Goal: Task Accomplishment & Management: Manage account settings

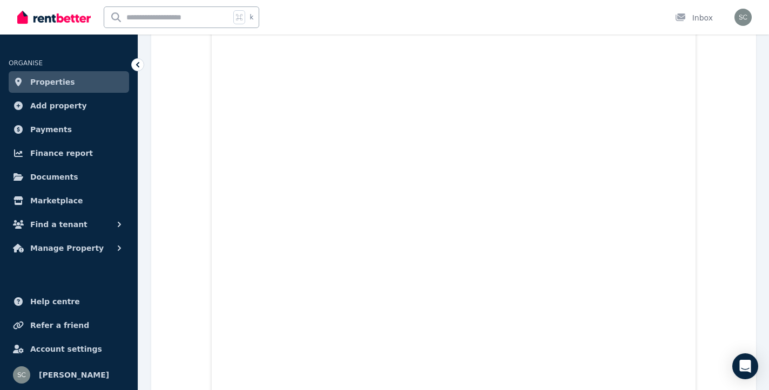
scroll to position [8467, 0]
click at [138, 65] on icon at bounding box center [137, 64] width 3 height 5
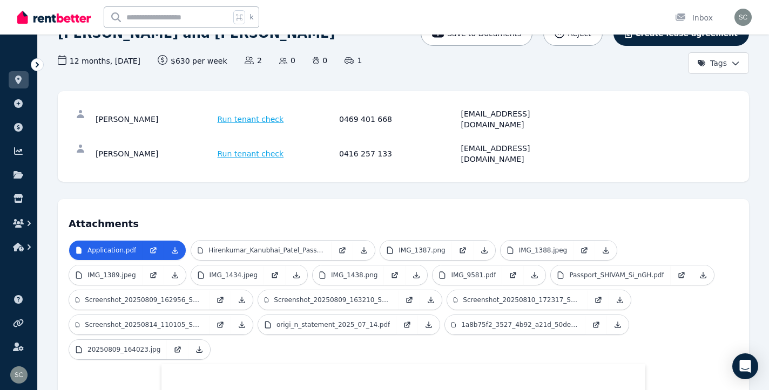
scroll to position [0, 0]
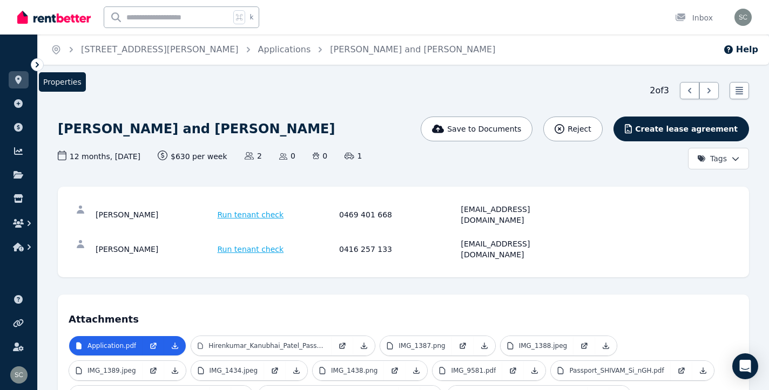
click at [22, 79] on icon at bounding box center [18, 80] width 11 height 9
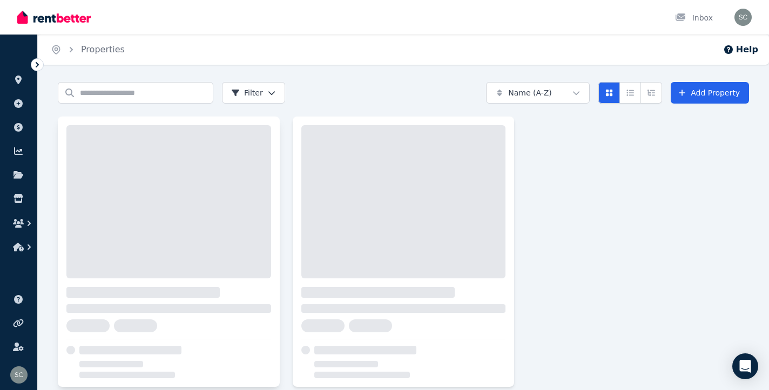
click at [175, 241] on div at bounding box center [168, 201] width 205 height 153
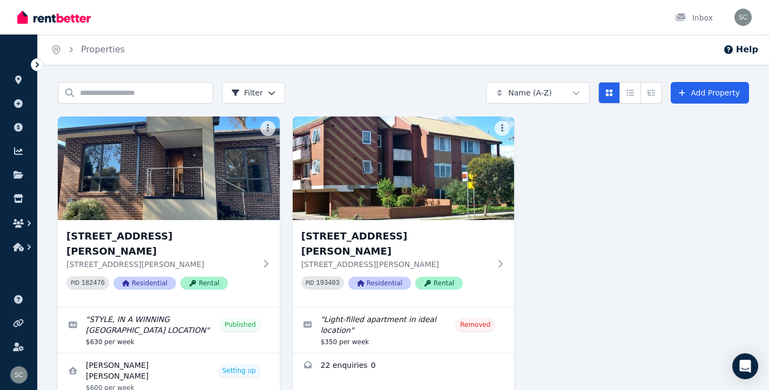
click at [175, 241] on h3 "[STREET_ADDRESS][PERSON_NAME]" at bounding box center [160, 244] width 189 height 30
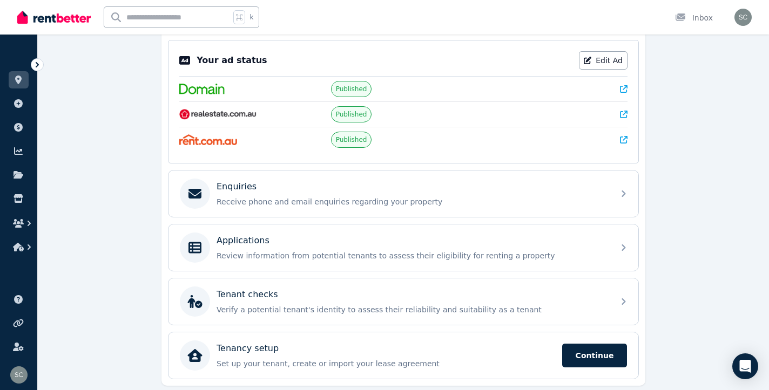
scroll to position [225, 0]
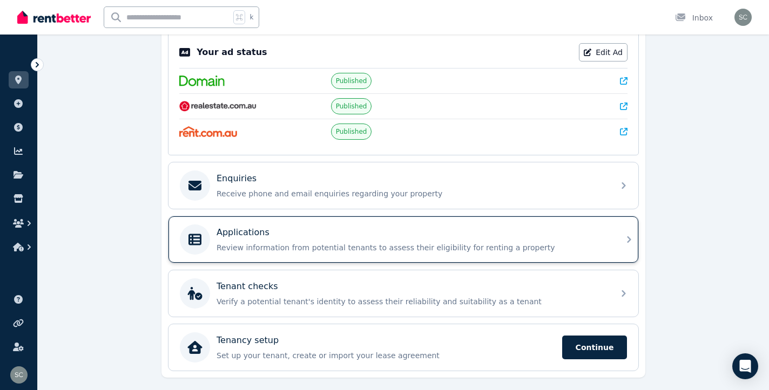
click at [234, 240] on div "Applications Review information from potential tenants to assess their eligibil…" at bounding box center [411, 239] width 391 height 27
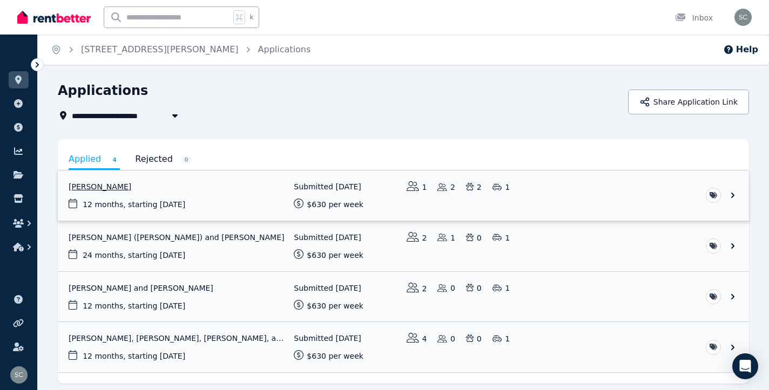
click at [556, 190] on link "View application: Penny Gillett" at bounding box center [403, 196] width 691 height 50
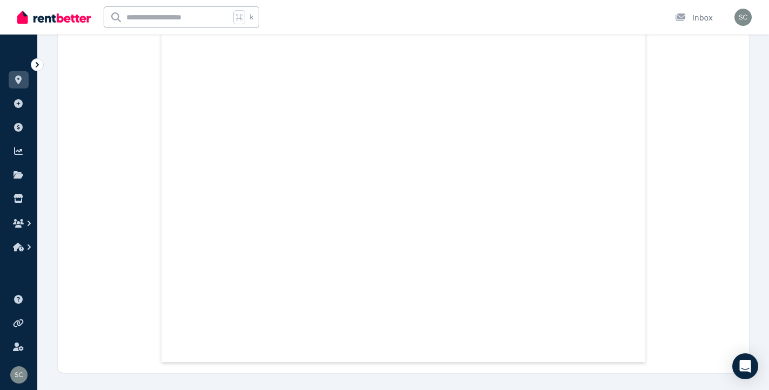
scroll to position [13878, 0]
